Goal: Information Seeking & Learning: Learn about a topic

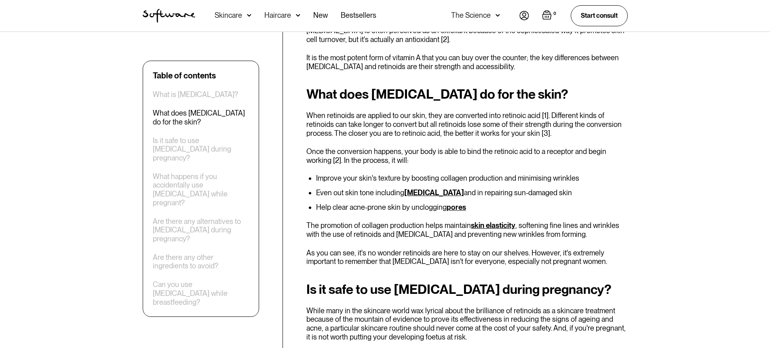
scroll to position [586, 0]
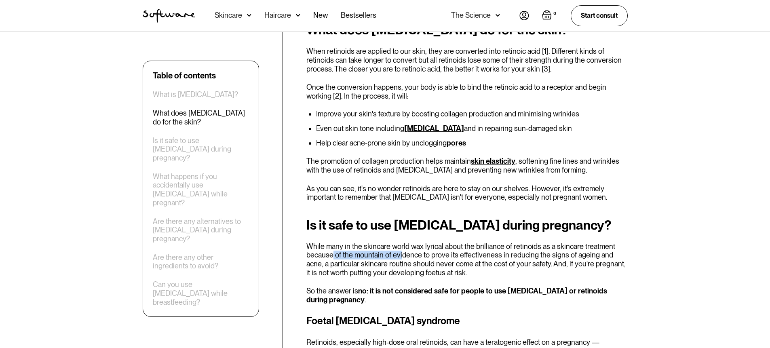
drag, startPoint x: 333, startPoint y: 225, endPoint x: 401, endPoint y: 230, distance: 67.7
click at [401, 242] on p "While many in the skincare world wax lyrical about the brilliance of retinoids …" at bounding box center [466, 259] width 321 height 35
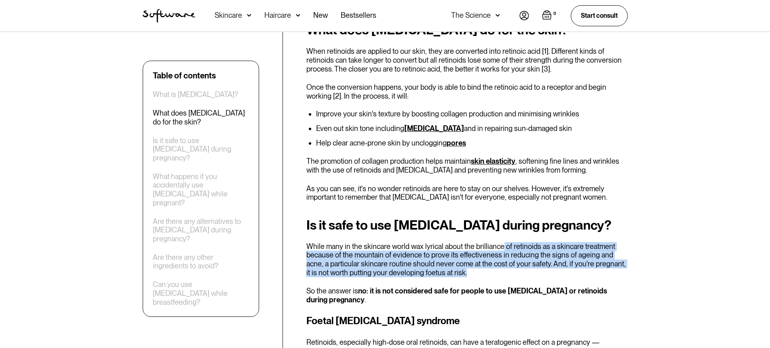
drag, startPoint x: 500, startPoint y: 222, endPoint x: 511, endPoint y: 245, distance: 25.9
click at [511, 245] on p "While many in the skincare world wax lyrical about the brilliance of retinoids …" at bounding box center [466, 259] width 321 height 35
click at [463, 246] on p "While many in the skincare world wax lyrical about the brilliance of retinoids …" at bounding box center [466, 259] width 321 height 35
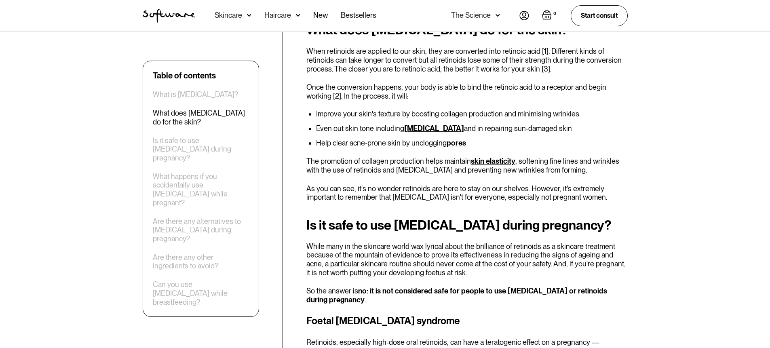
drag, startPoint x: 399, startPoint y: 247, endPoint x: 433, endPoint y: 251, distance: 34.5
click at [433, 251] on p "While many in the skincare world wax lyrical about the brilliance of retinoids …" at bounding box center [466, 259] width 321 height 35
drag, startPoint x: 406, startPoint y: 266, endPoint x: 554, endPoint y: 268, distance: 148.7
click at [554, 287] on strong "no: it is not considered safe for people to use [MEDICAL_DATA] or retinoids dur…" at bounding box center [456, 295] width 301 height 17
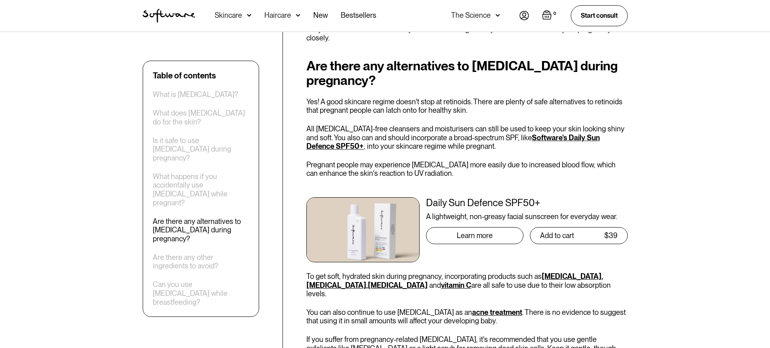
scroll to position [1267, 0]
